Goal: Information Seeking & Learning: Check status

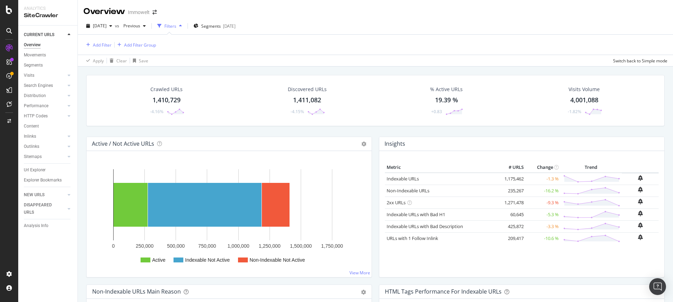
click at [235, 23] on div "[DATE]" at bounding box center [229, 26] width 13 height 6
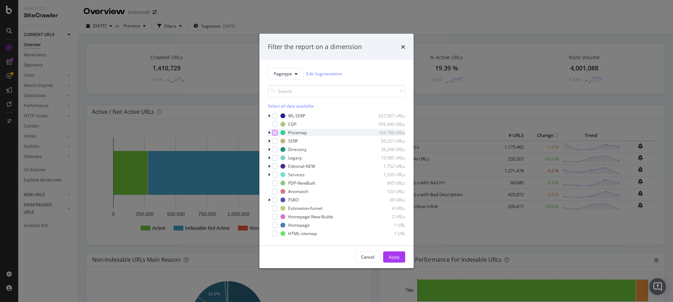
click at [274, 131] on div "modal" at bounding box center [275, 133] width 6 height 6
click at [393, 255] on div "Apply" at bounding box center [394, 257] width 11 height 6
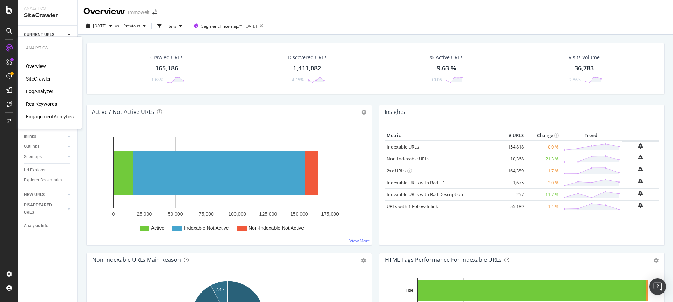
click at [48, 92] on div "LogAnalyzer" at bounding box center [39, 91] width 27 height 7
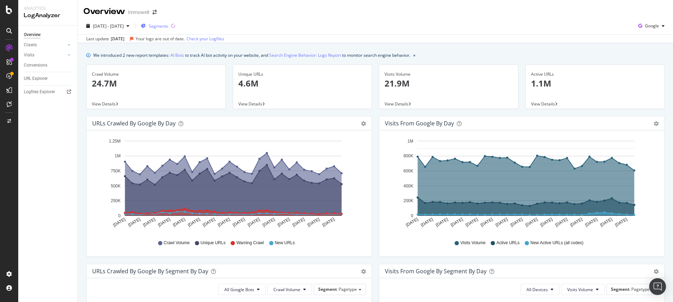
click at [168, 27] on span "Segments" at bounding box center [159, 26] width 20 height 6
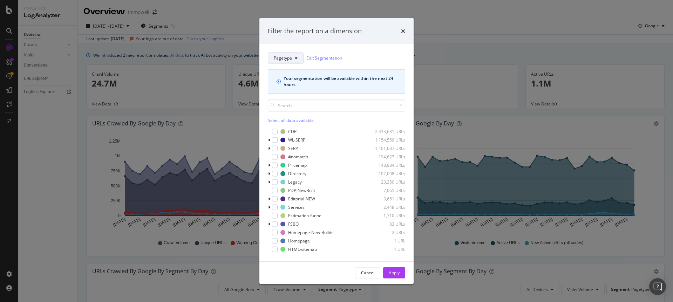
click at [289, 59] on span "Pagetype" at bounding box center [283, 58] width 18 height 6
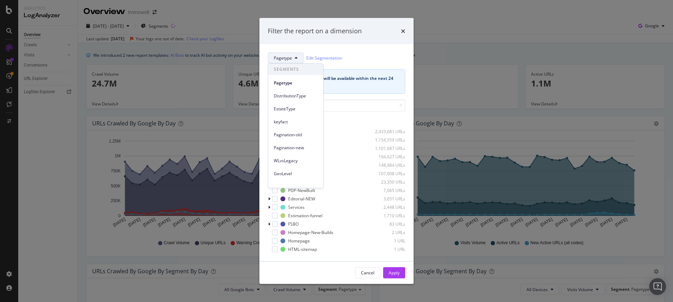
click at [291, 57] on span "Pagetype" at bounding box center [283, 58] width 18 height 6
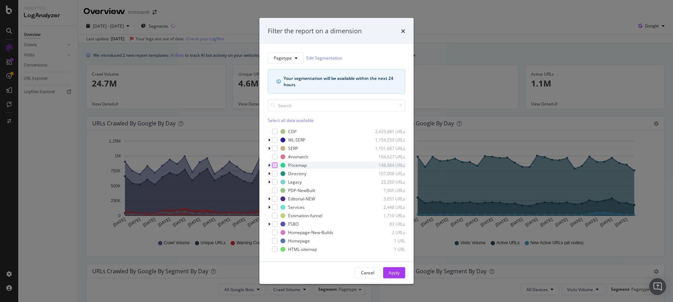
click at [275, 167] on div "modal" at bounding box center [275, 165] width 6 height 6
click at [400, 270] on button "Apply" at bounding box center [394, 272] width 22 height 11
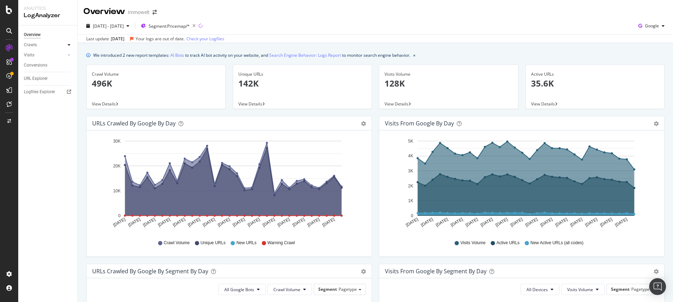
click at [70, 45] on icon at bounding box center [69, 45] width 3 height 4
click at [42, 81] on div "HTTP Codes" at bounding box center [39, 82] width 24 height 7
